Goal: Task Accomplishment & Management: Use online tool/utility

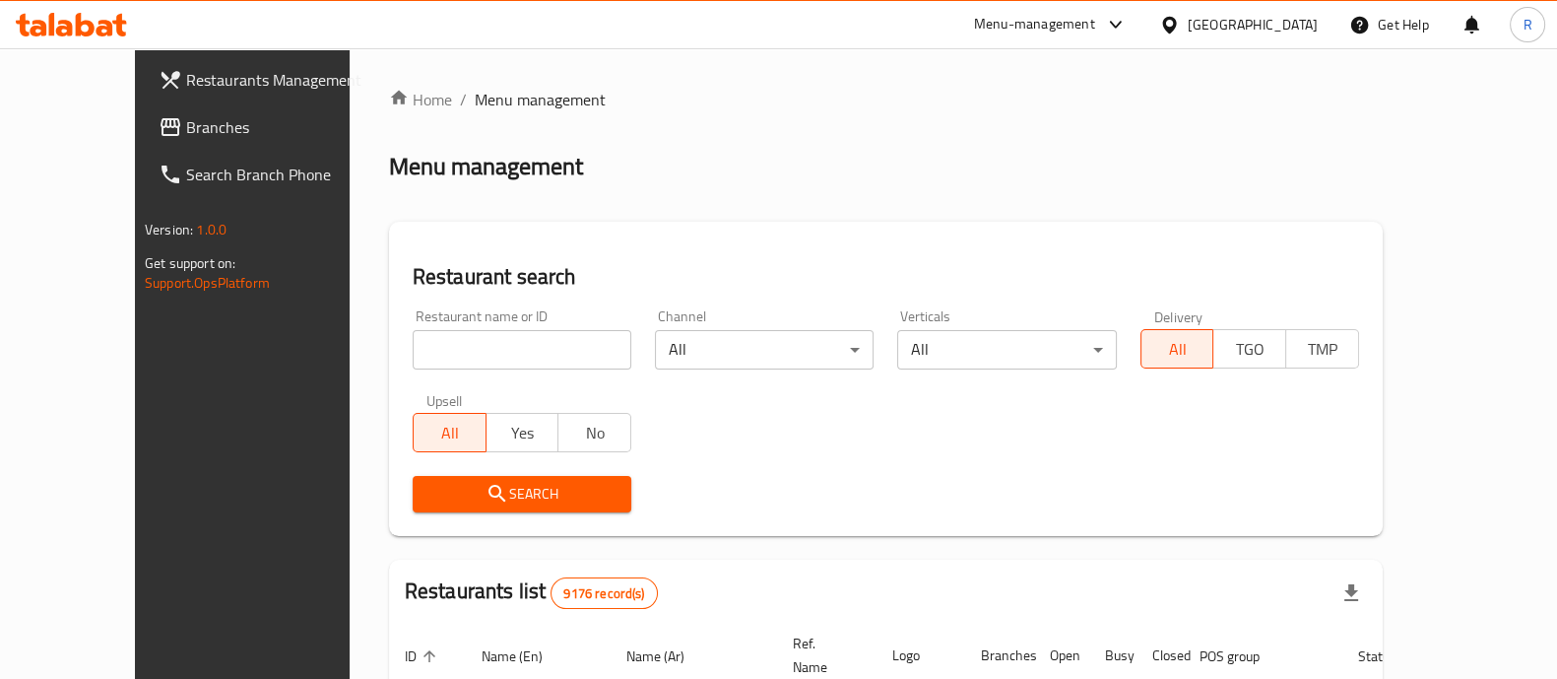
click at [446, 334] on input "search" at bounding box center [522, 349] width 219 height 39
type input "salwa pop"
click button "Search" at bounding box center [522, 494] width 219 height 36
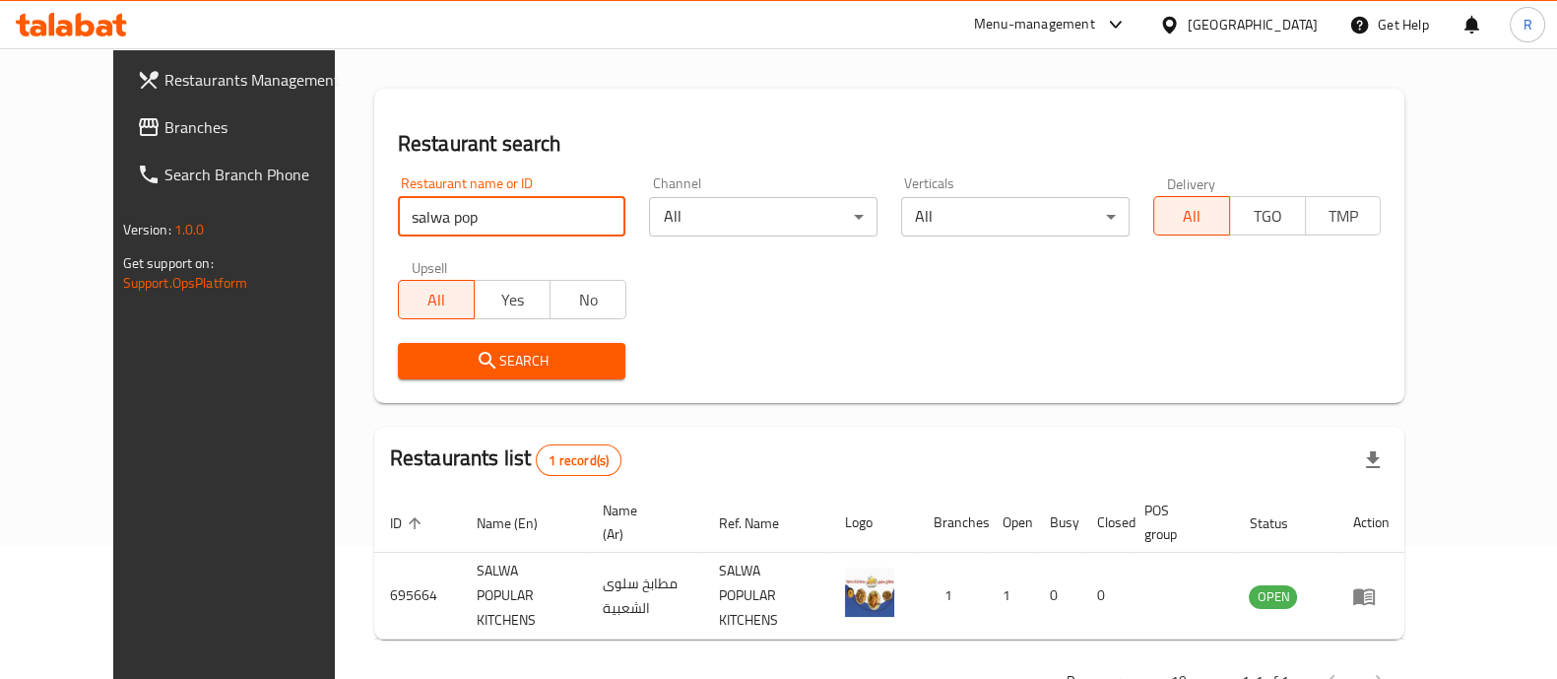
scroll to position [183, 0]
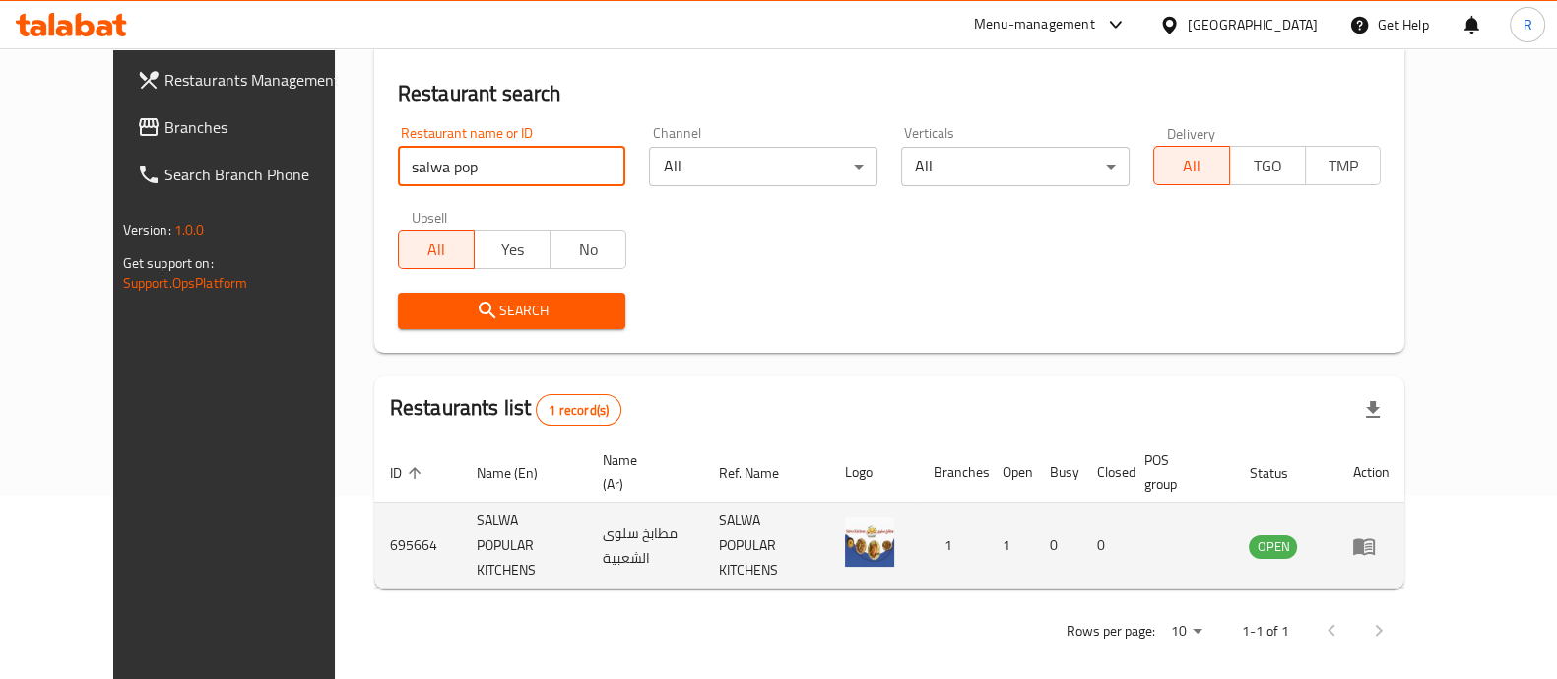
click at [1375, 541] on icon "enhanced table" at bounding box center [1364, 546] width 22 height 17
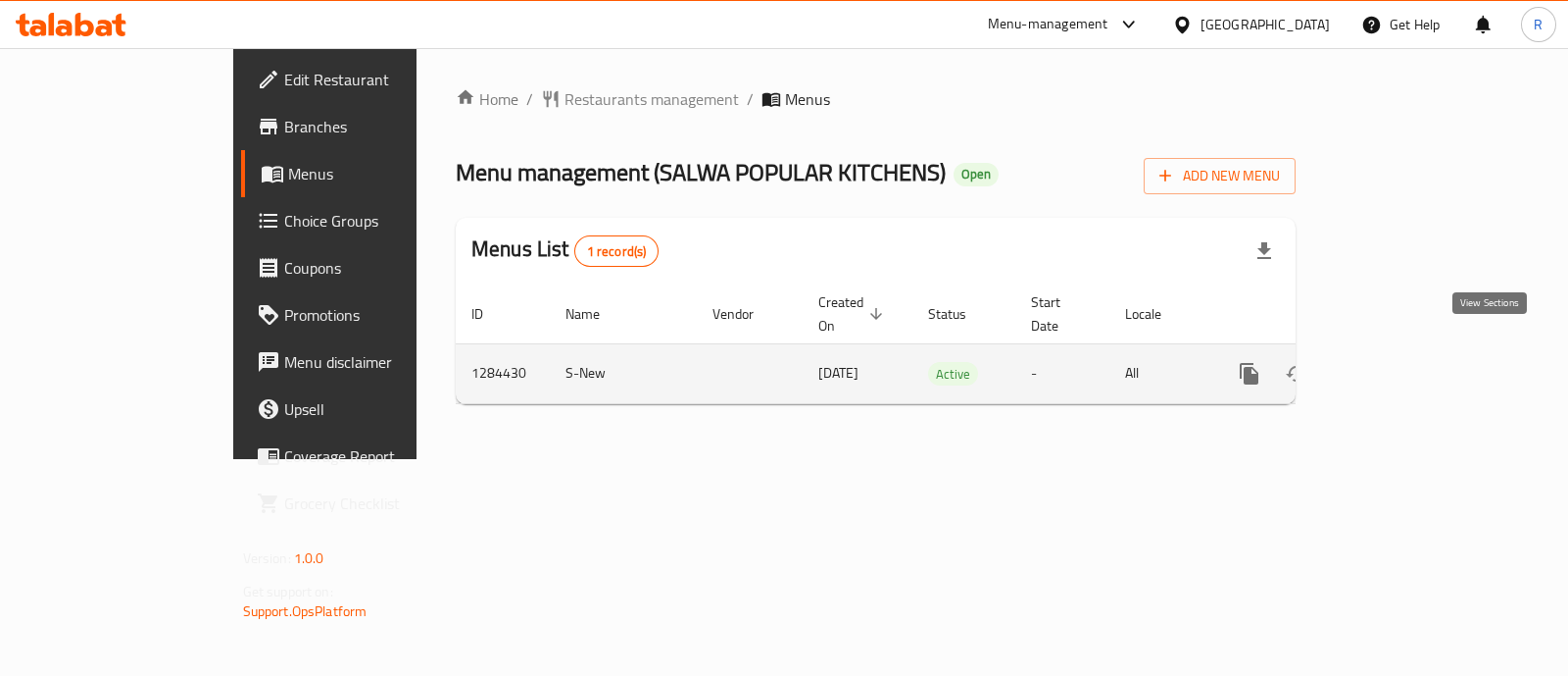
click at [1402, 361] on icon "enhanced table" at bounding box center [1391, 373] width 24 height 24
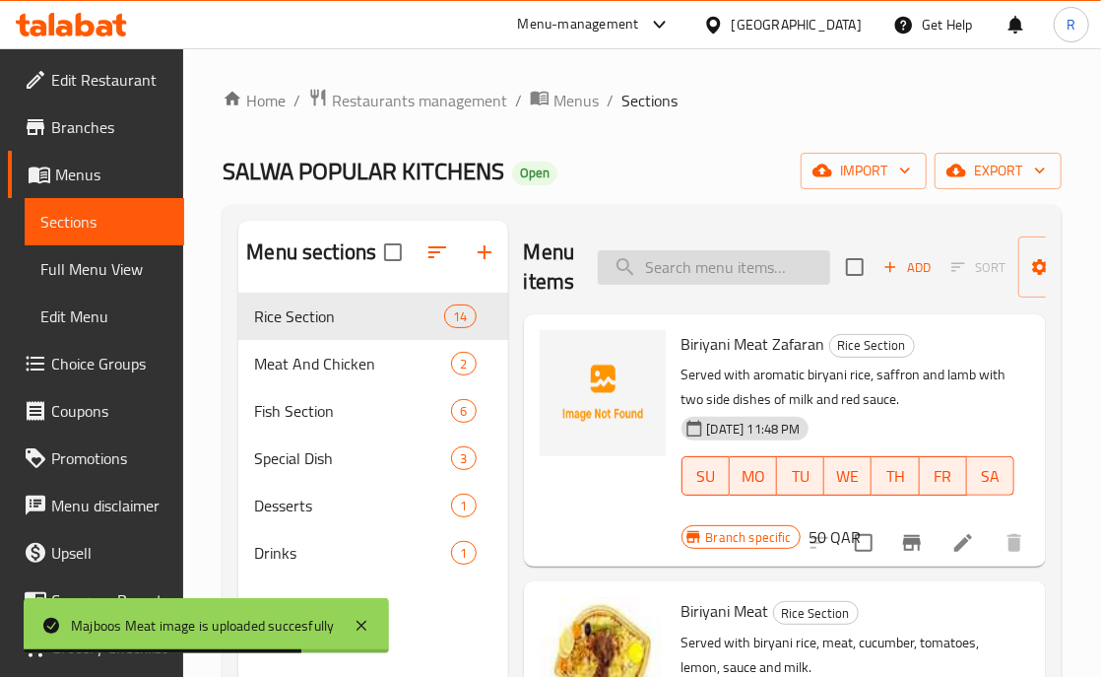
click at [672, 269] on input "search" at bounding box center [714, 267] width 232 height 34
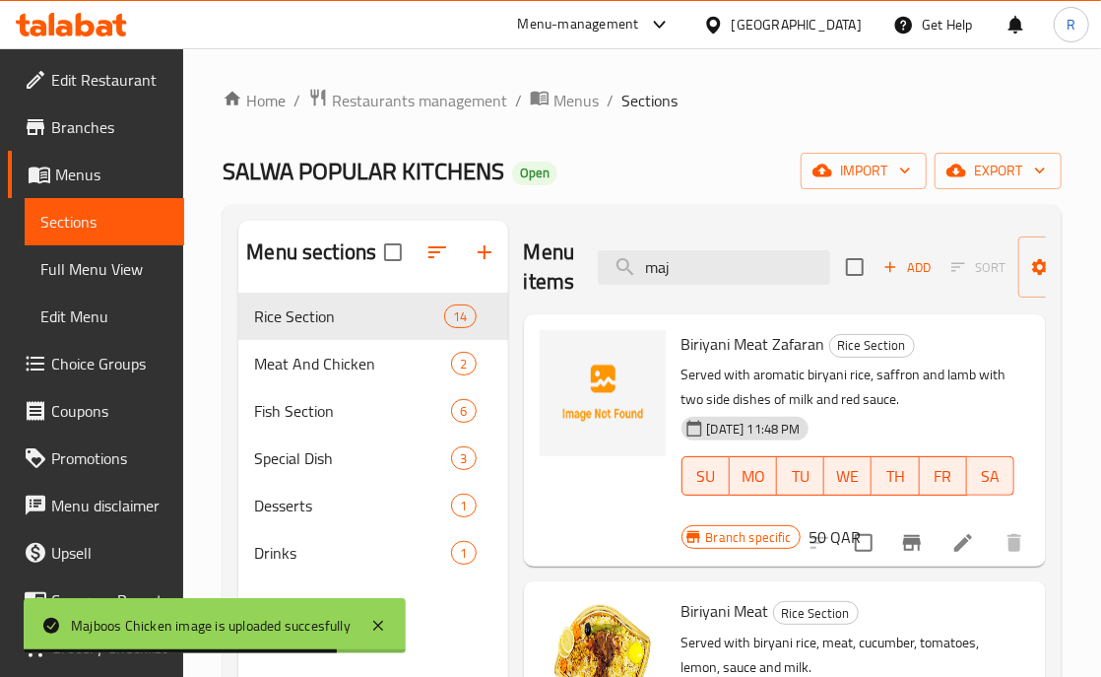
drag, startPoint x: 698, startPoint y: 264, endPoint x: 500, endPoint y: 286, distance: 199.1
click at [499, 283] on div "Menu sections Rice Section 14 Meat And Chicken 2 Fish Section 6 Special Dish 3 …" at bounding box center [642, 559] width 808 height 677
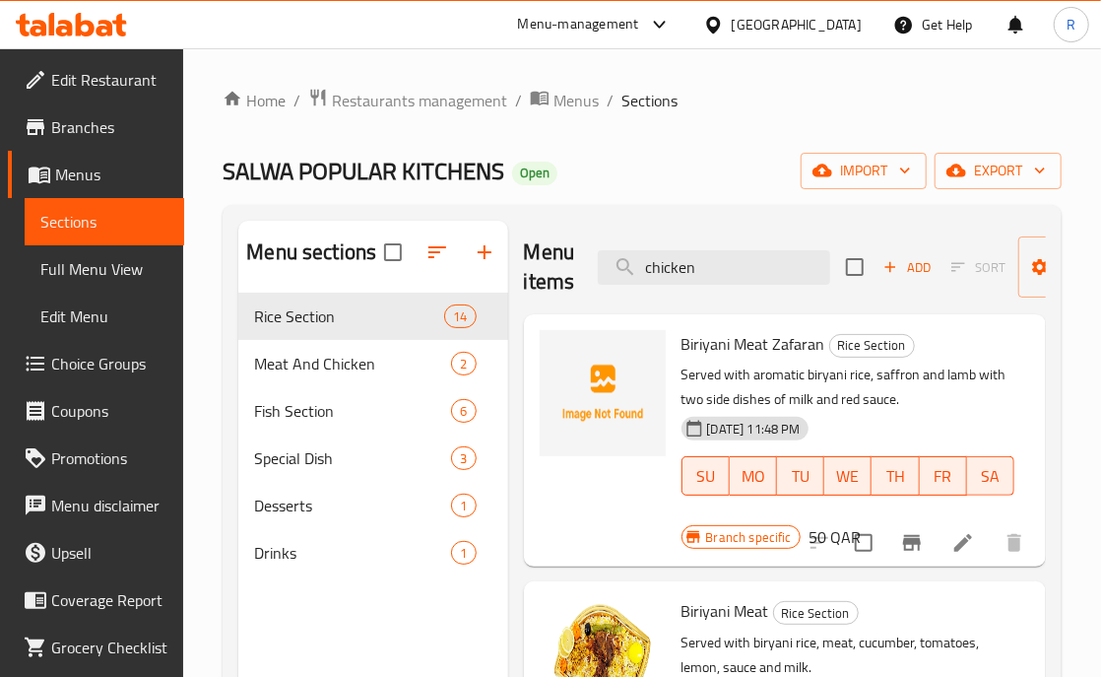
drag, startPoint x: 763, startPoint y: 261, endPoint x: 556, endPoint y: 273, distance: 207.1
click at [556, 273] on div "Menu items chicken Add Sort Manage items" at bounding box center [785, 268] width 522 height 94
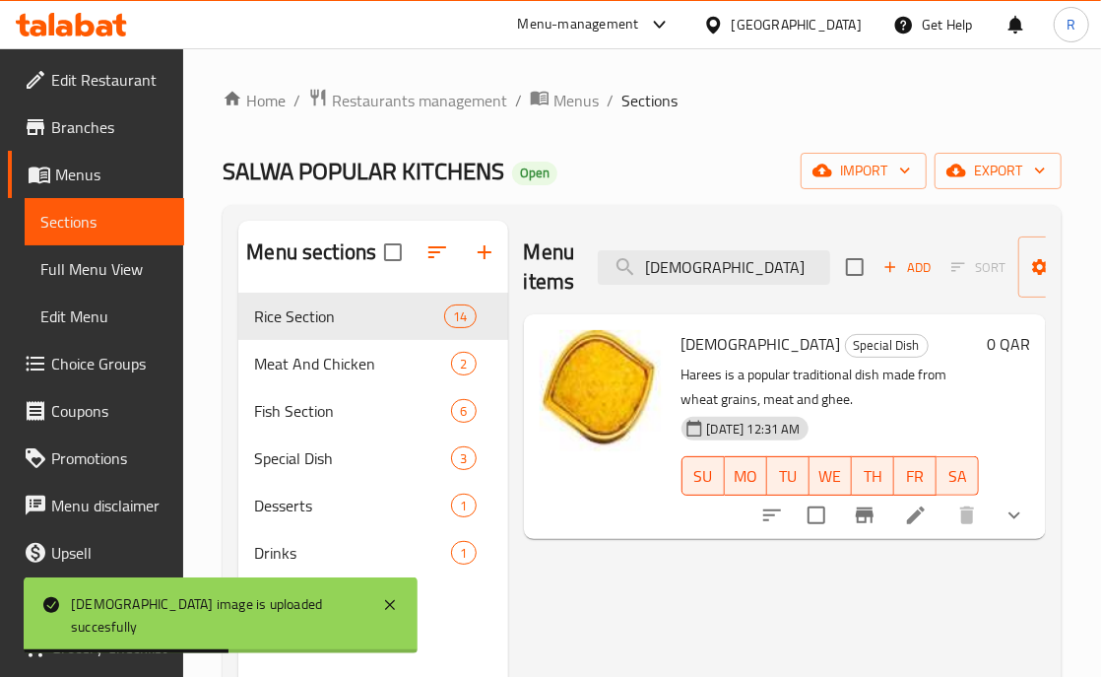
drag, startPoint x: 696, startPoint y: 261, endPoint x: 441, endPoint y: 278, distance: 255.6
click at [441, 278] on div "Menu sections Rice Section 14 Meat And Chicken 2 Fish Section 6 Special Dish 3 …" at bounding box center [642, 559] width 808 height 677
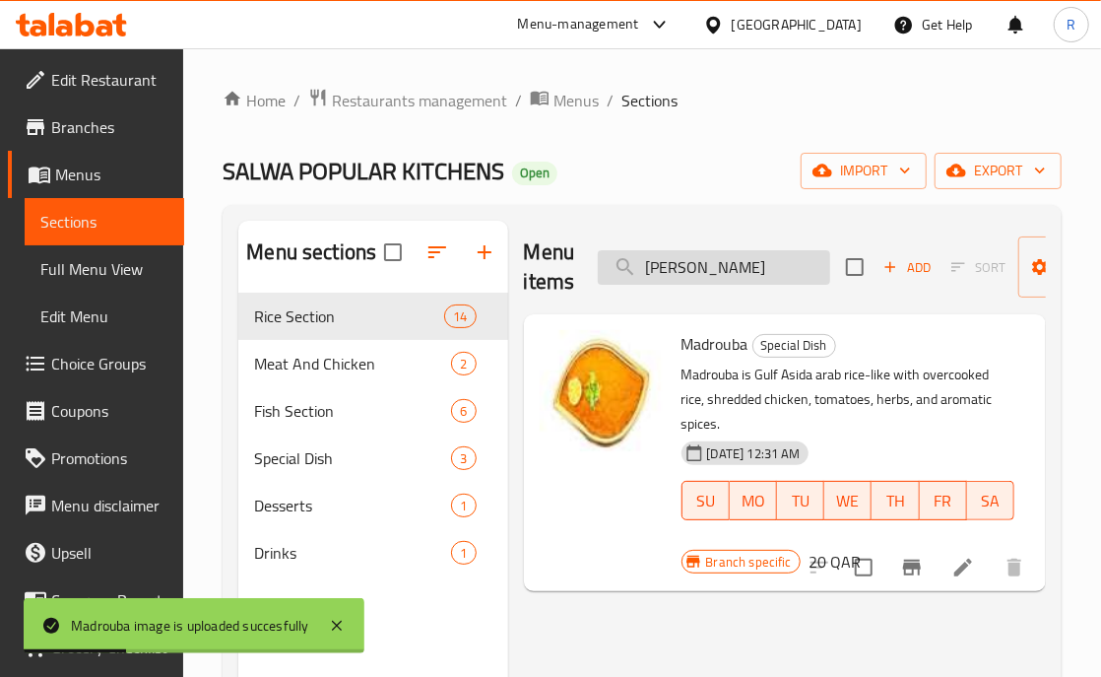
drag, startPoint x: 716, startPoint y: 269, endPoint x: 643, endPoint y: 283, distance: 74.2
click at [643, 283] on input "[PERSON_NAME]" at bounding box center [714, 267] width 232 height 34
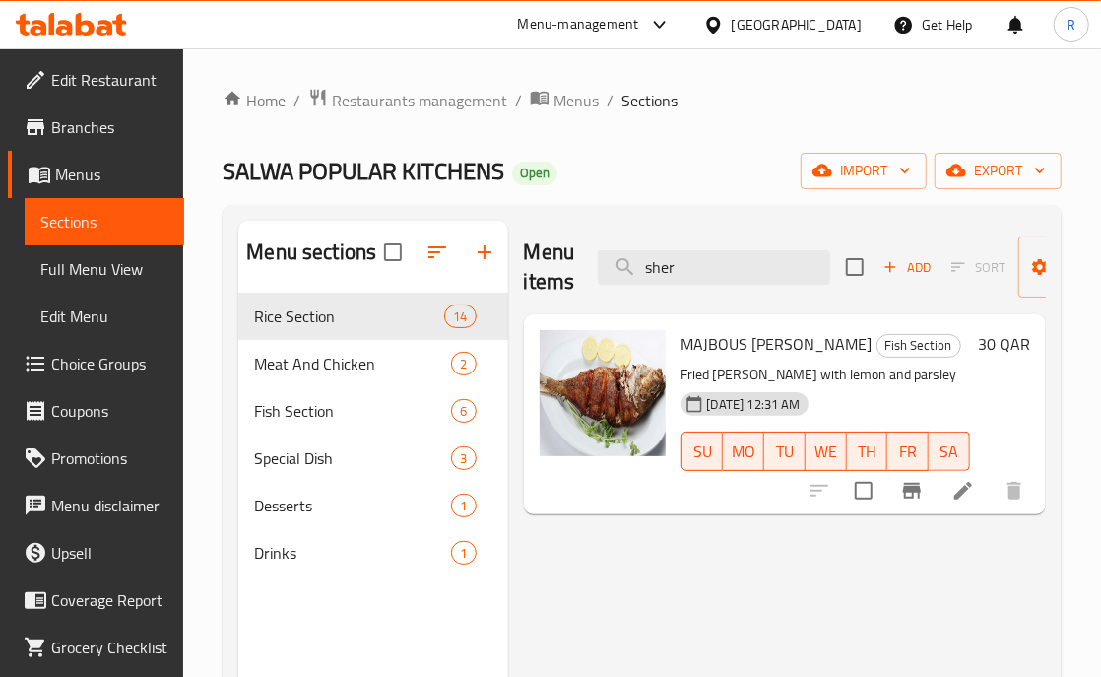
type input "sher"
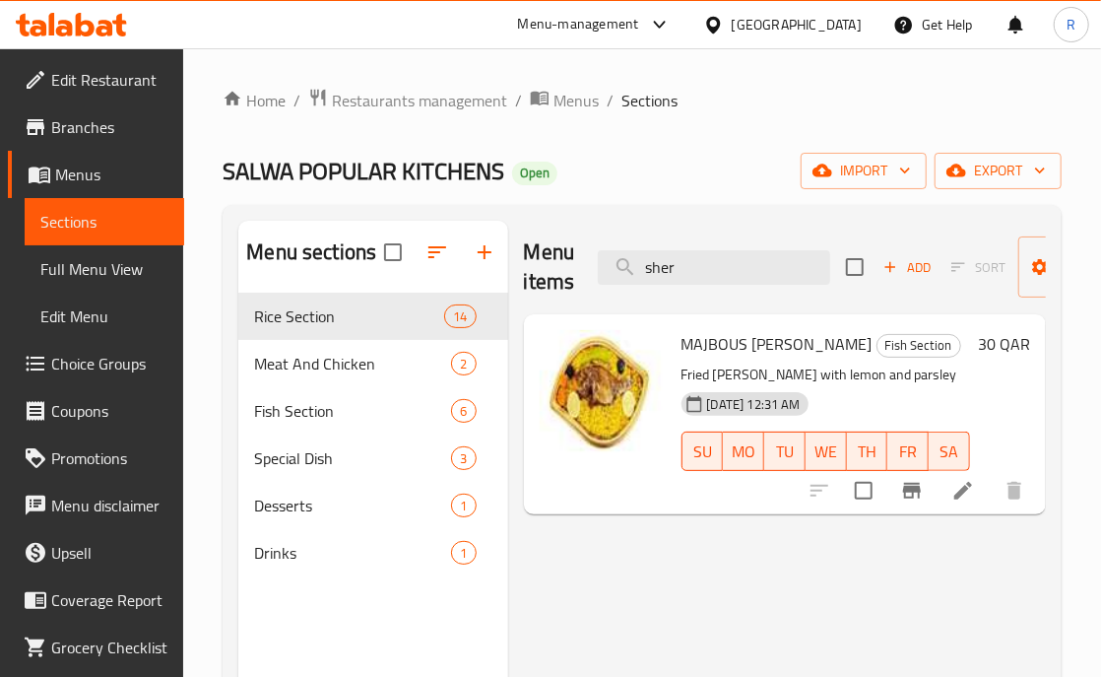
drag, startPoint x: 718, startPoint y: 268, endPoint x: 553, endPoint y: 283, distance: 165.1
click at [553, 283] on div "Menu items sher Add Sort Manage items" at bounding box center [785, 268] width 522 height 94
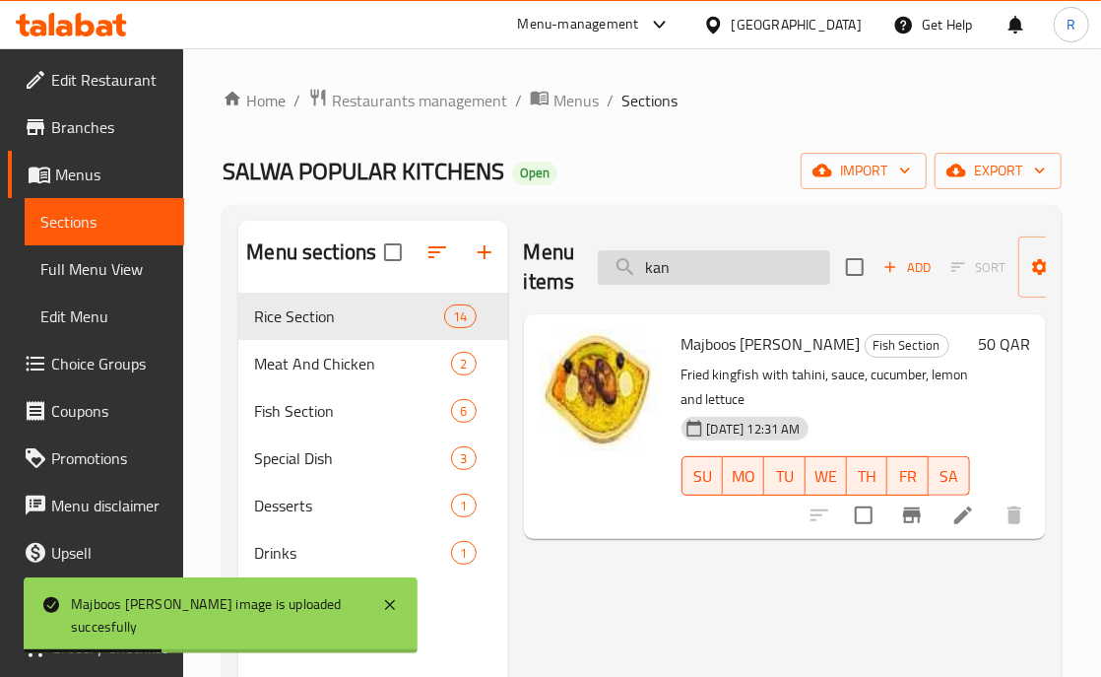
drag, startPoint x: 648, startPoint y: 263, endPoint x: 615, endPoint y: 265, distance: 32.6
click at [615, 265] on input "kan" at bounding box center [714, 267] width 232 height 34
drag, startPoint x: 679, startPoint y: 258, endPoint x: 620, endPoint y: 266, distance: 58.6
click at [620, 266] on input "kan" at bounding box center [714, 267] width 232 height 34
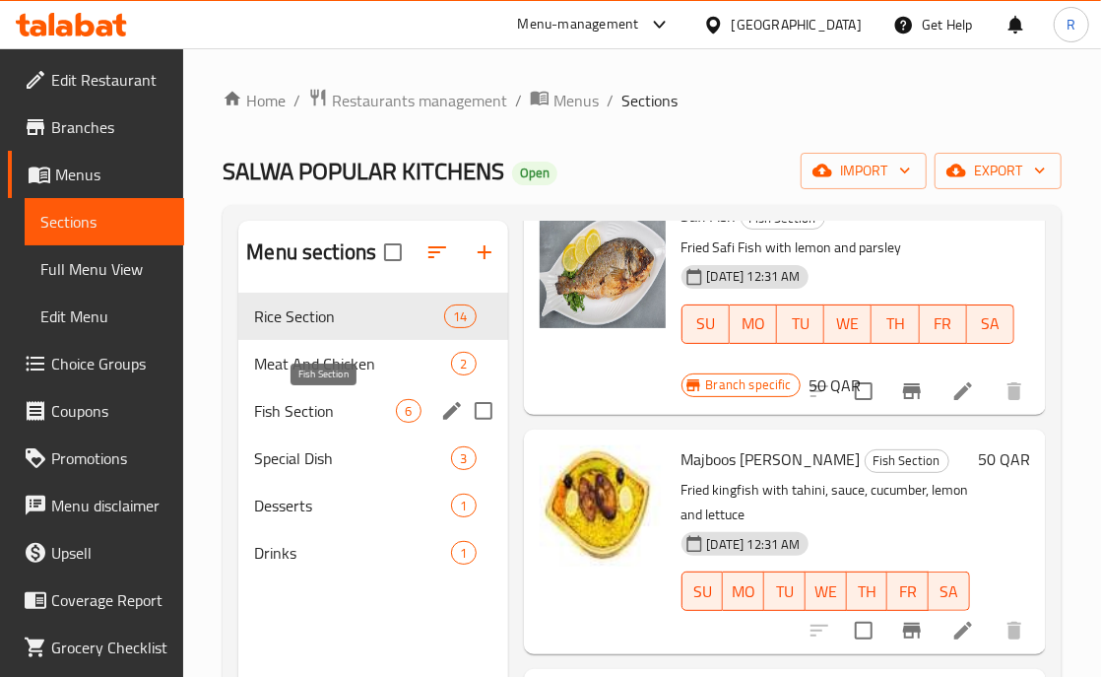
type input "fish"
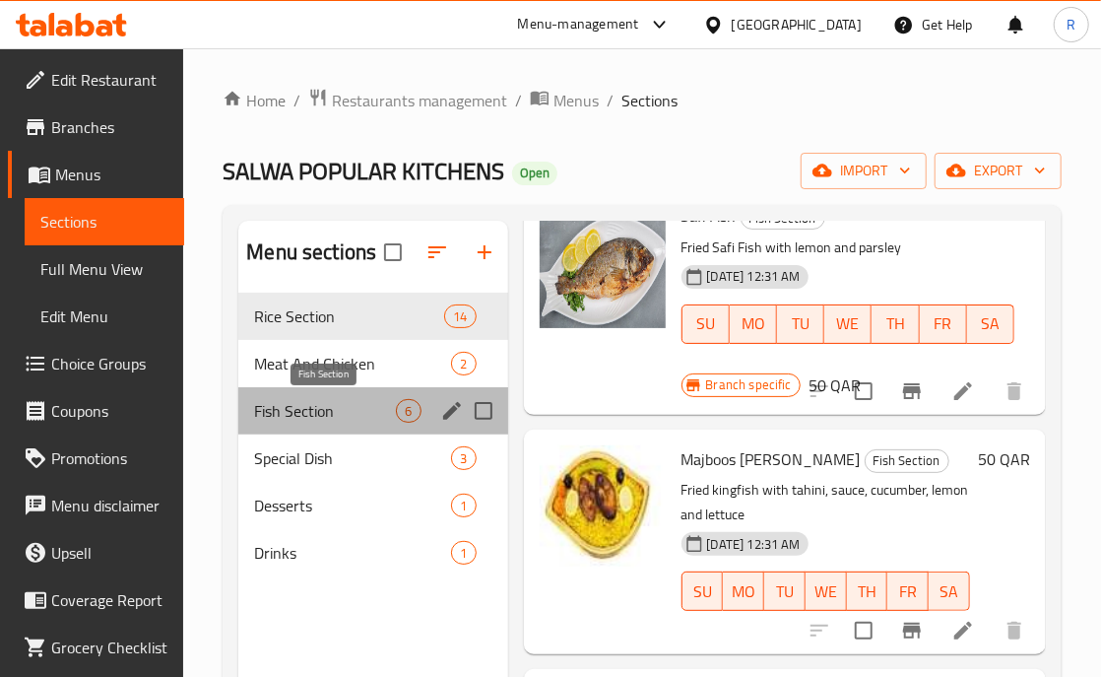
click at [341, 399] on span "Fish Section" at bounding box center [325, 411] width 142 height 24
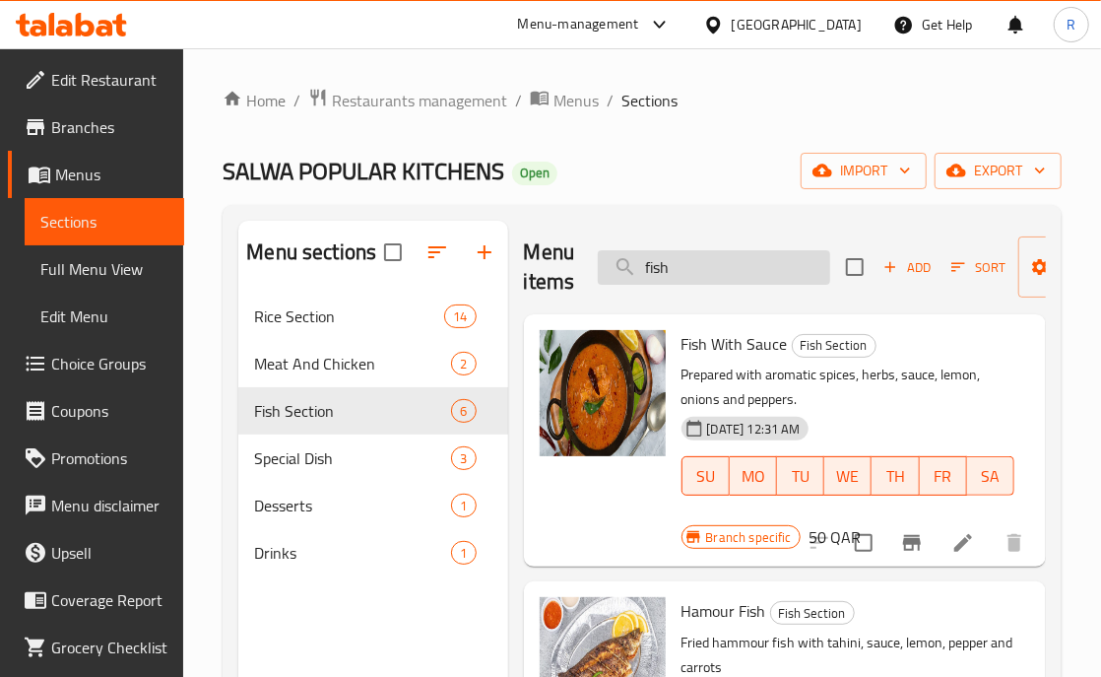
drag, startPoint x: 696, startPoint y: 259, endPoint x: 599, endPoint y: 280, distance: 99.7
click at [599, 280] on input "fish" at bounding box center [714, 267] width 232 height 34
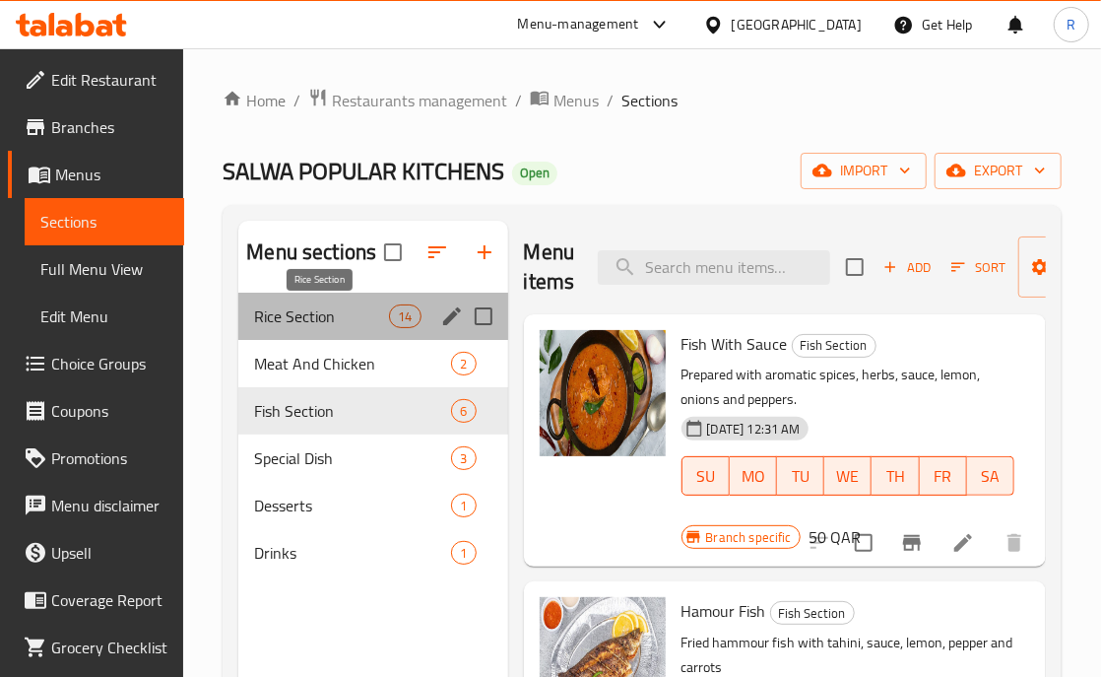
click at [274, 307] on span "Rice Section" at bounding box center [321, 316] width 135 height 24
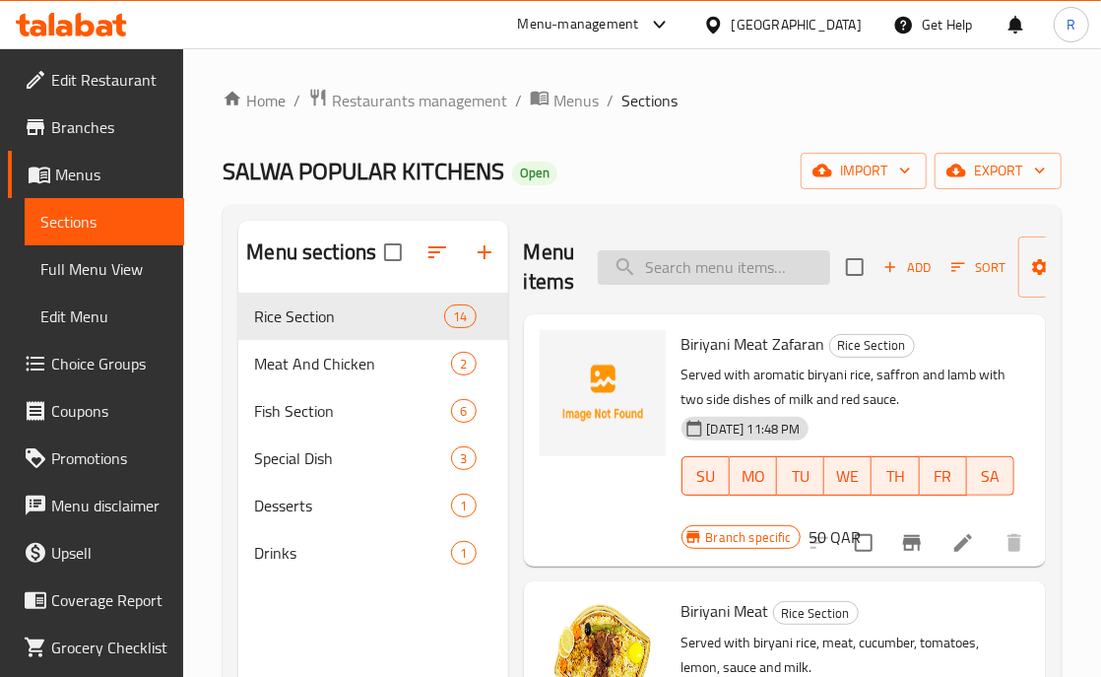
click at [674, 254] on input "search" at bounding box center [714, 267] width 232 height 34
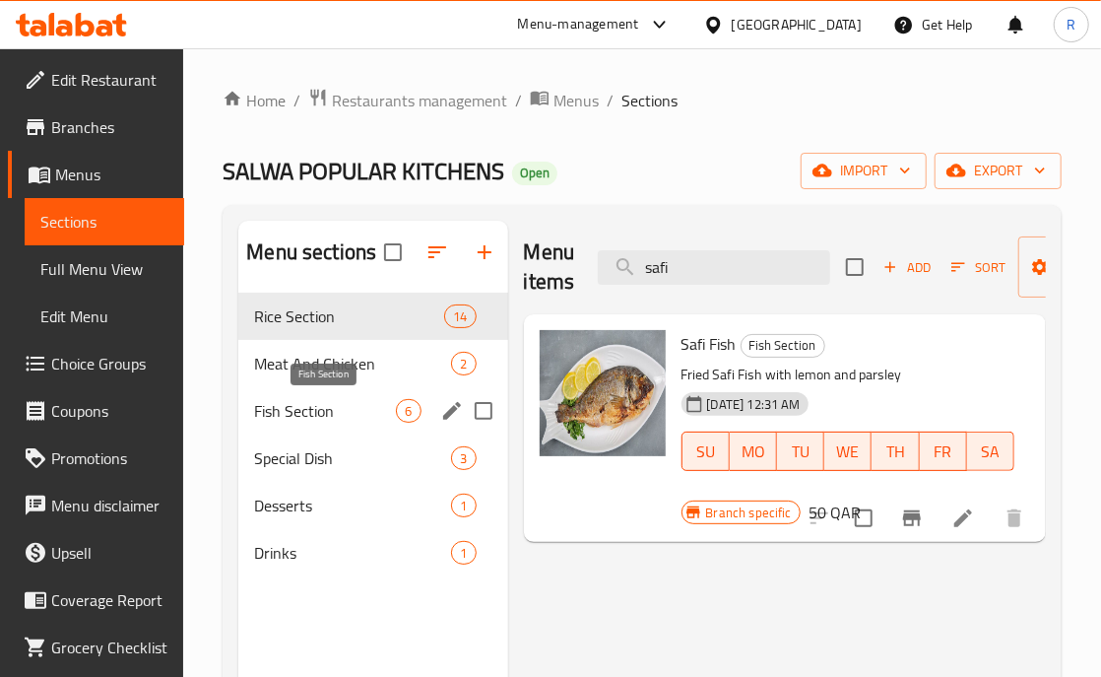
type input "safi"
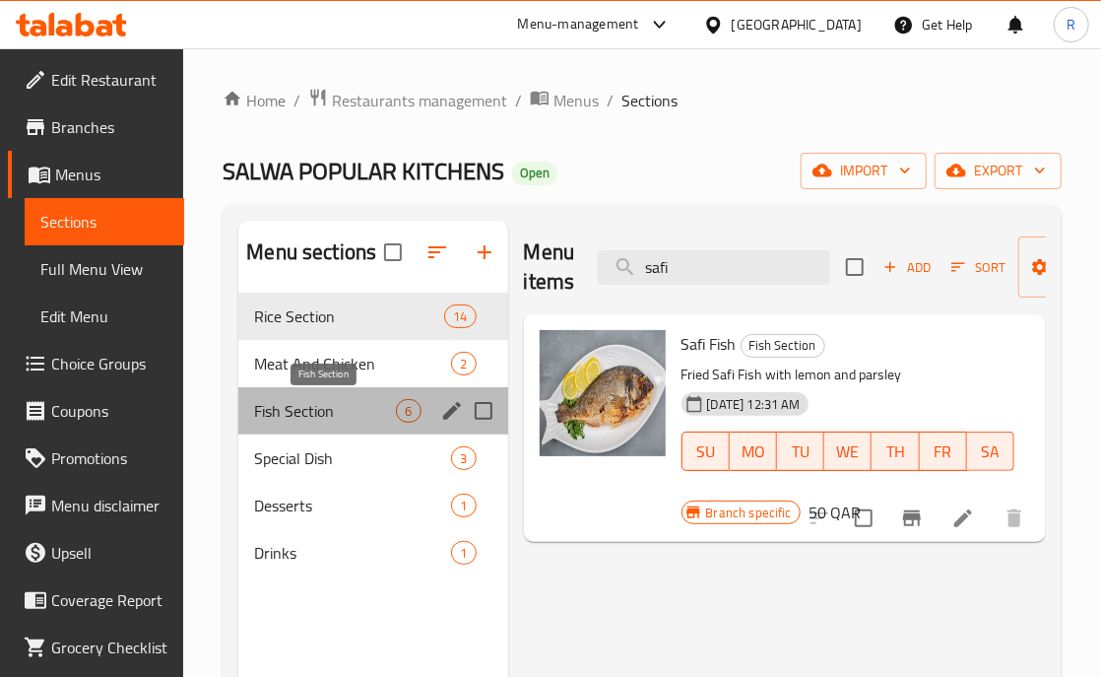
click at [335, 405] on span "Fish Section" at bounding box center [325, 411] width 142 height 24
